Goal: Check status: Check status

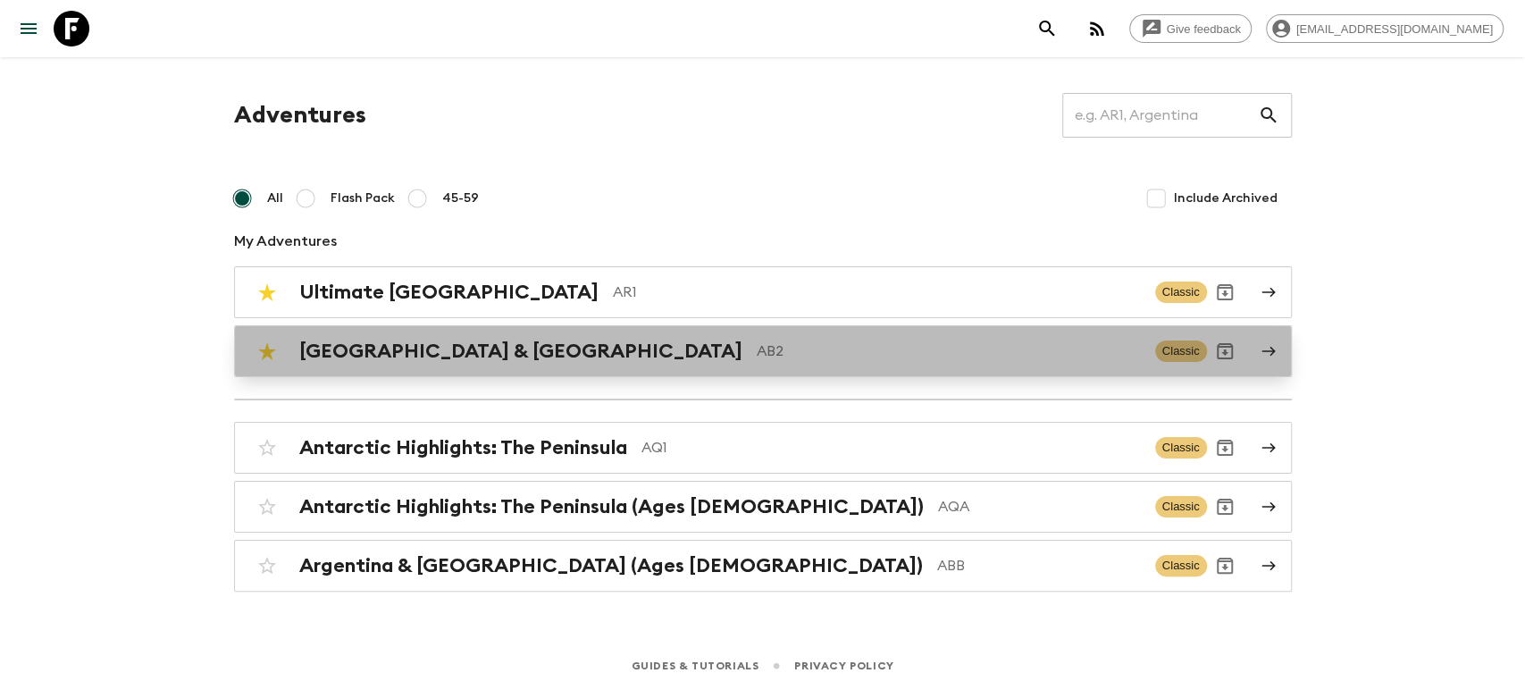
click at [771, 354] on p "AB2" at bounding box center [949, 350] width 384 height 21
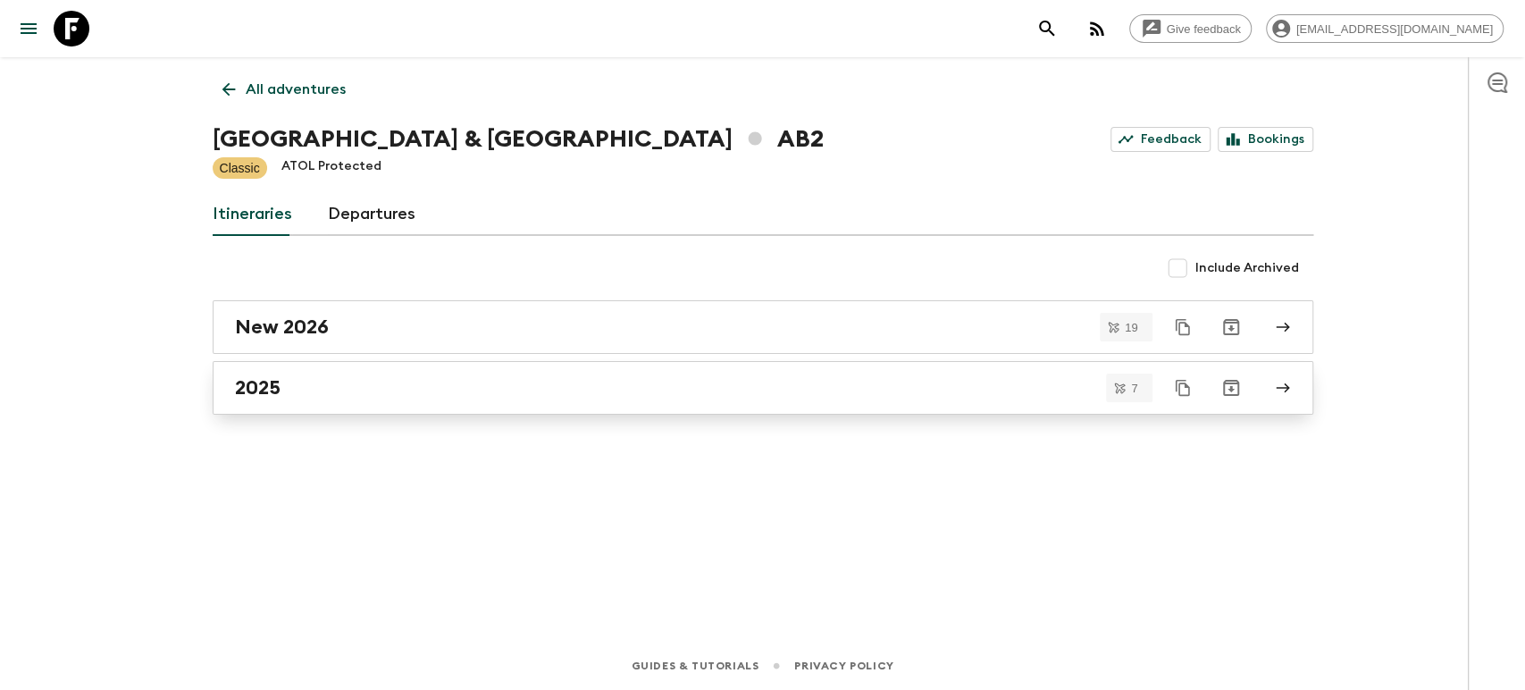
click at [726, 399] on link "2025" at bounding box center [763, 388] width 1101 height 54
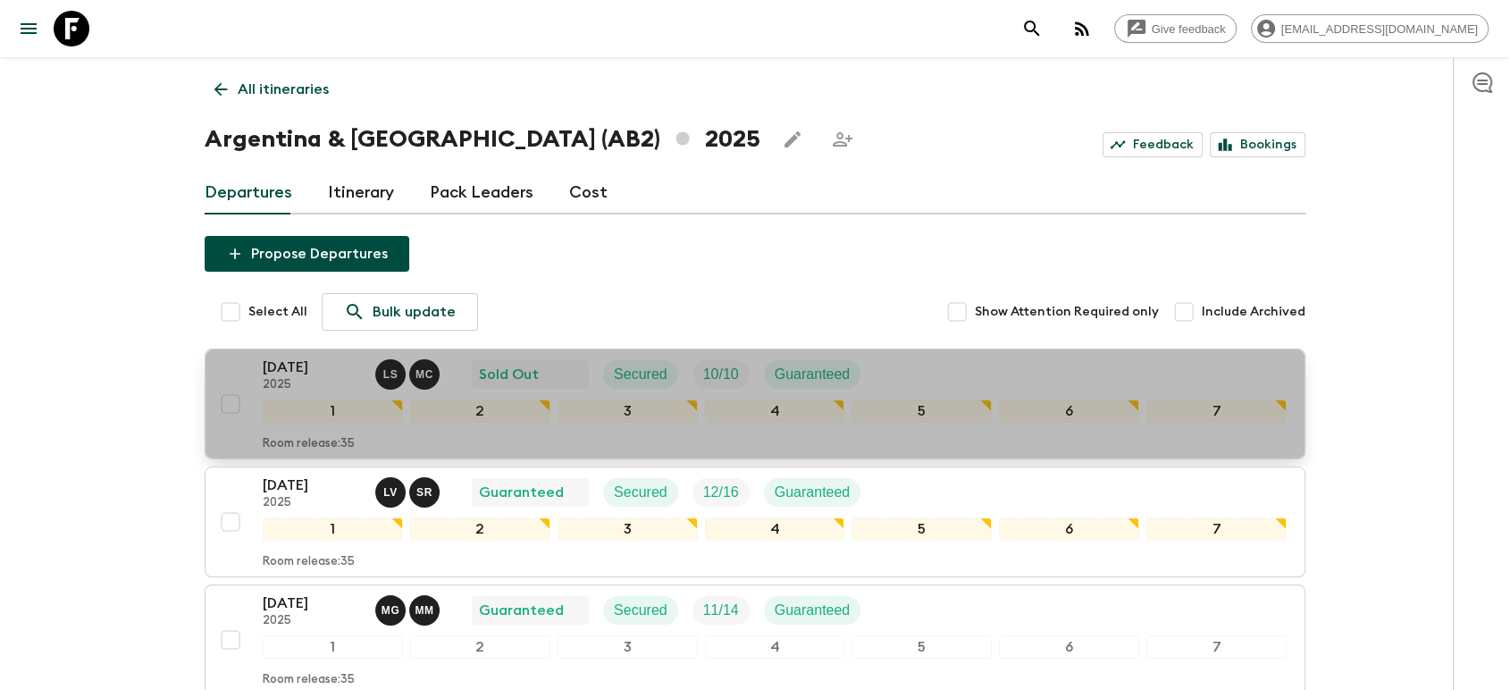
click at [281, 375] on p "[DATE]" at bounding box center [312, 366] width 98 height 21
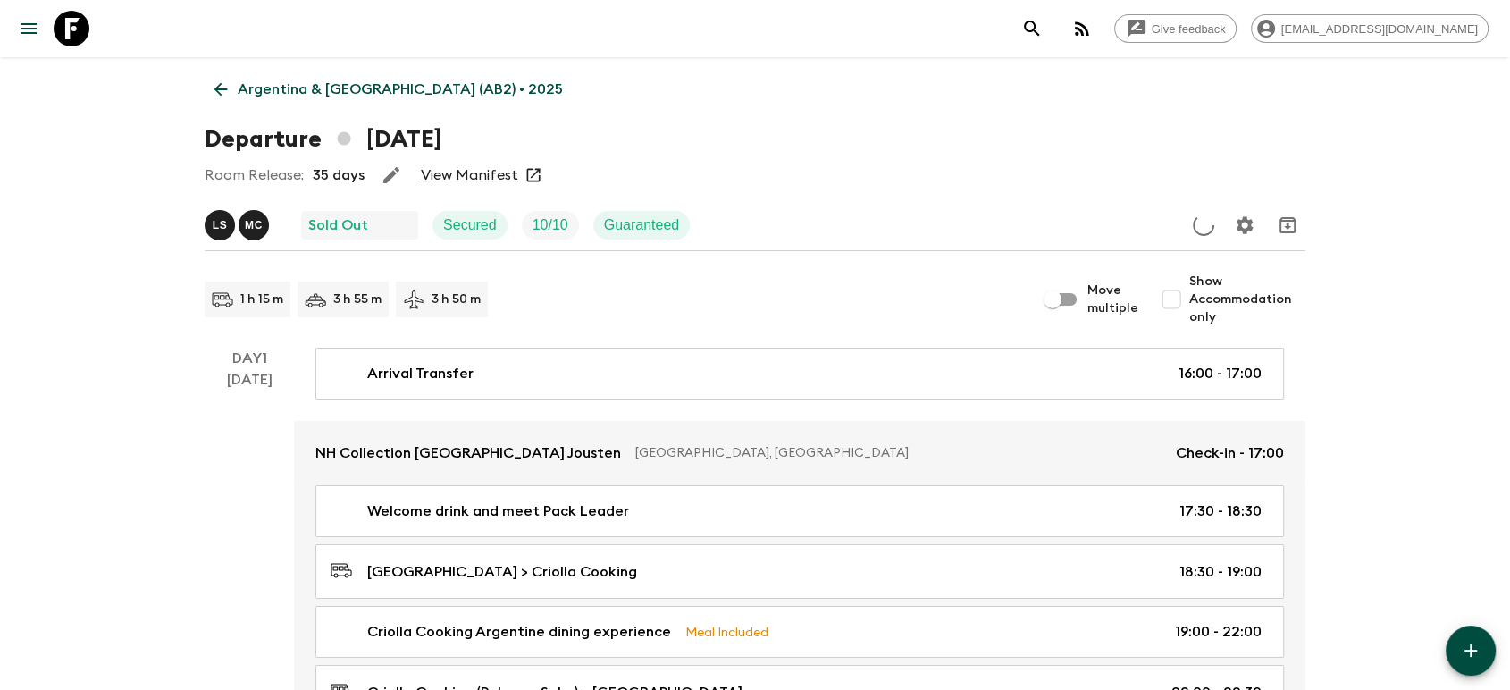
click at [466, 170] on link "View Manifest" at bounding box center [469, 175] width 97 height 18
